Goal: Check status: Check status

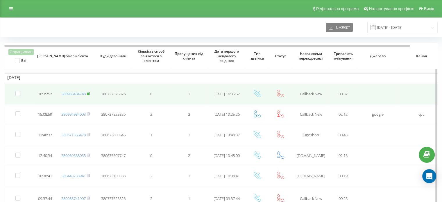
click at [89, 94] on rect at bounding box center [88, 94] width 2 height 3
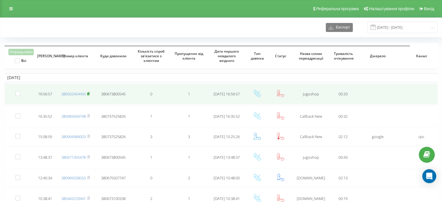
click at [89, 94] on rect at bounding box center [88, 94] width 2 height 3
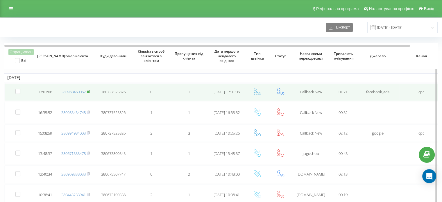
click at [89, 90] on icon at bounding box center [88, 91] width 2 height 3
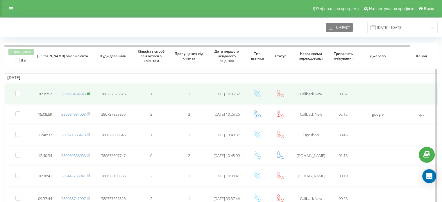
click at [88, 92] on icon at bounding box center [88, 93] width 3 height 3
